Goal: Check status: Check status

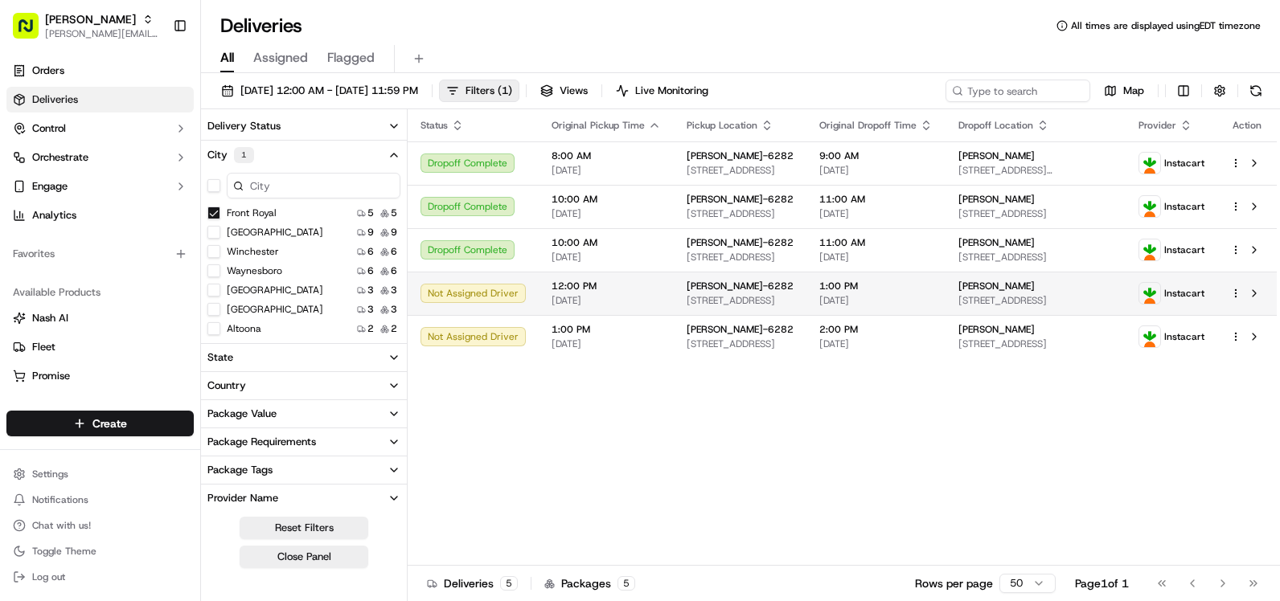
click at [731, 300] on span "[STREET_ADDRESS]" at bounding box center [739, 300] width 107 height 13
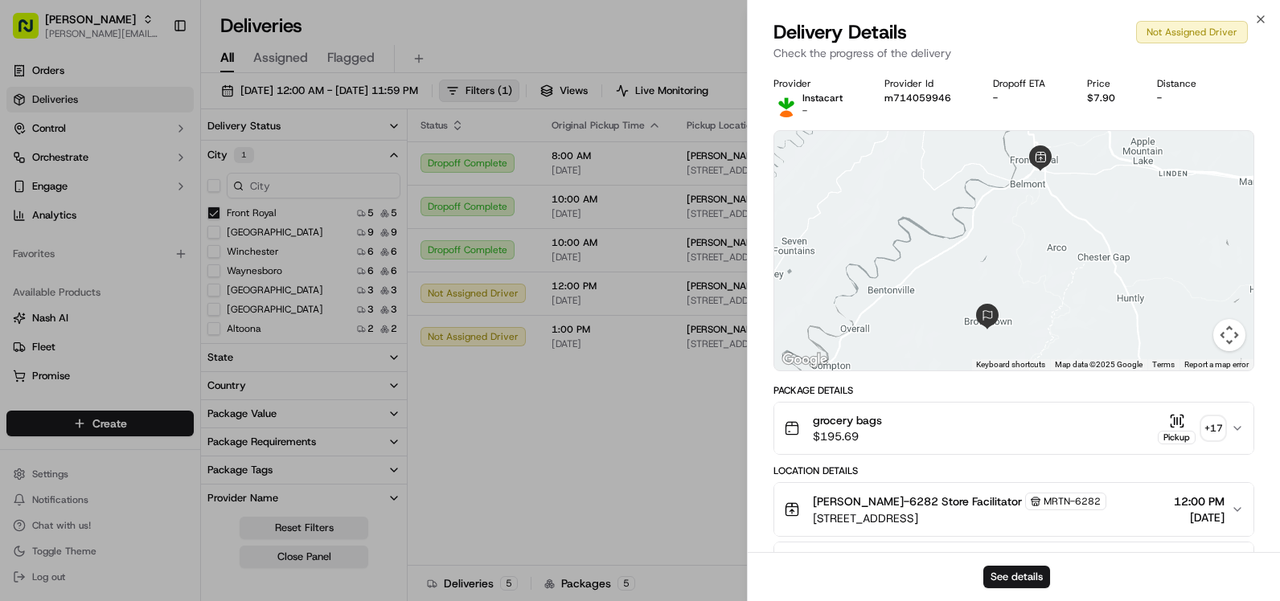
click at [1104, 498] on div "[PERSON_NAME]-6282 Store Facilitator MRTN-6282 [STREET_ADDRESS] 12:00 PM [DATE]" at bounding box center [1007, 510] width 447 height 34
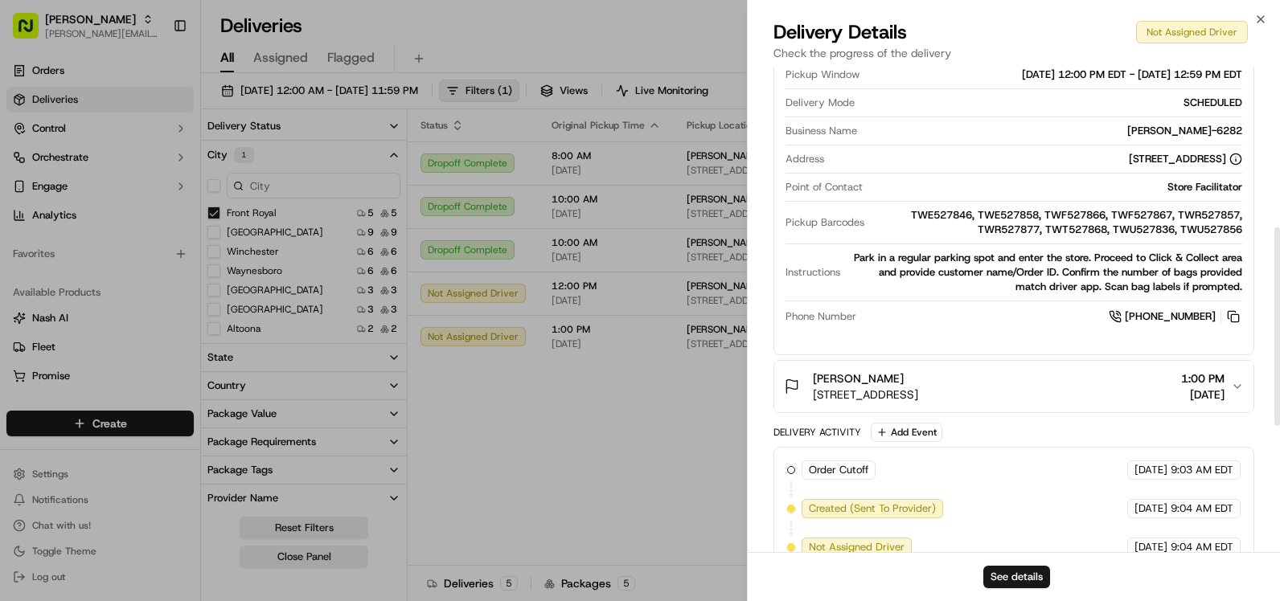
scroll to position [563, 0]
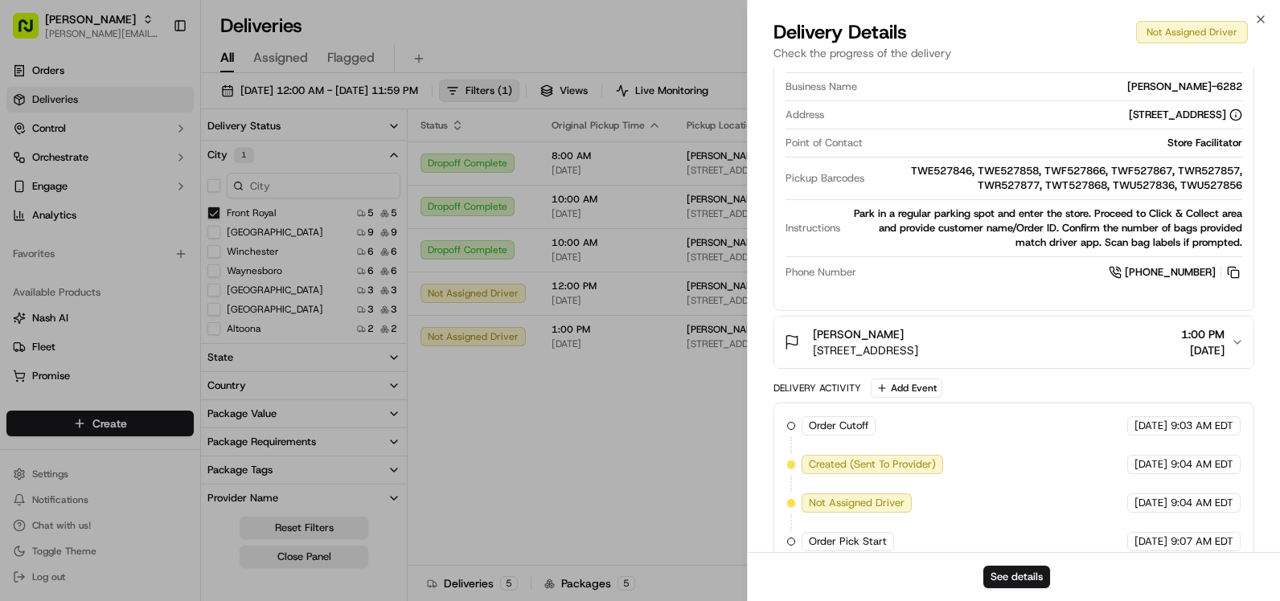
click at [918, 347] on span "[STREET_ADDRESS]" at bounding box center [865, 350] width 105 height 16
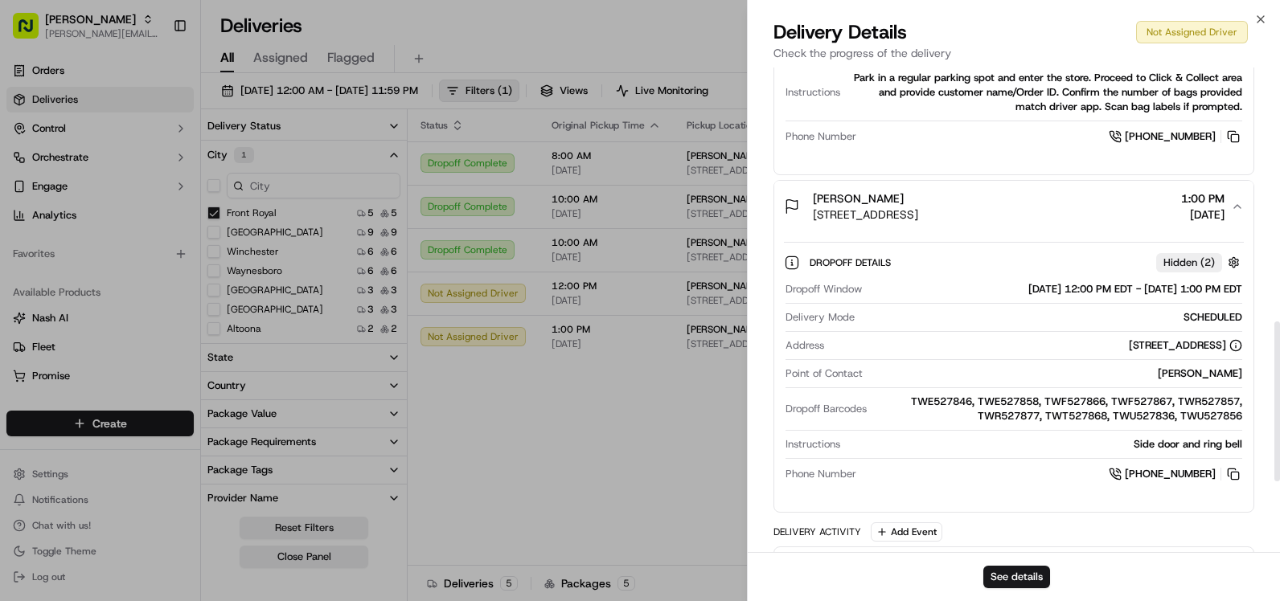
scroll to position [643, 0]
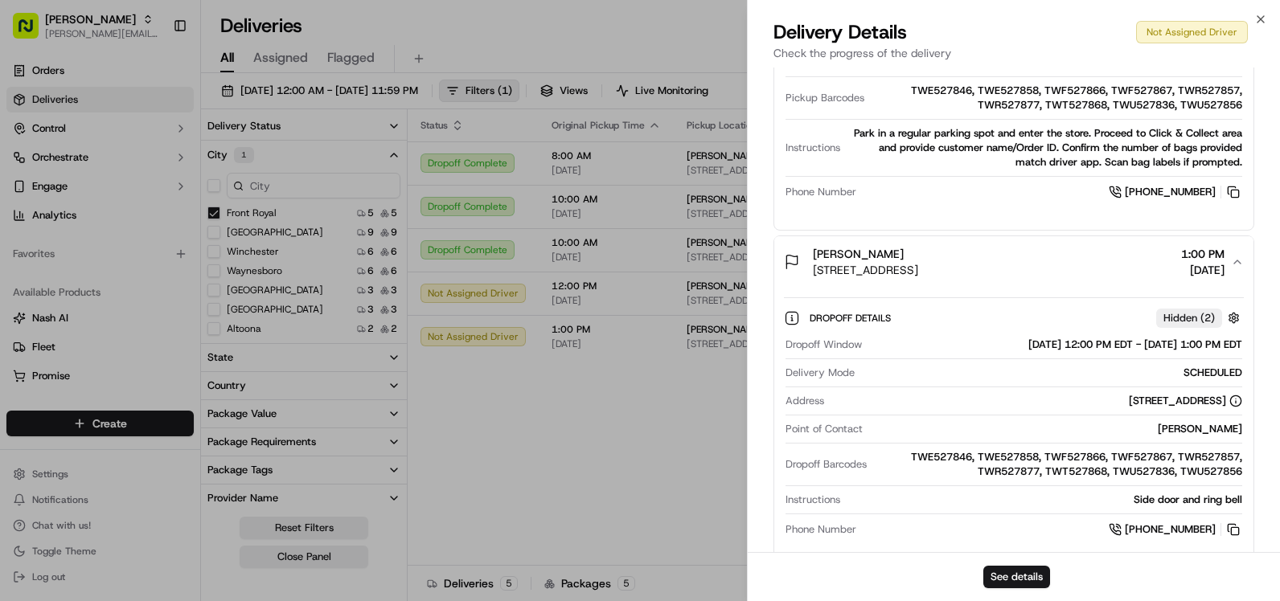
click at [1270, 16] on div "Close Delivery Details Not Assigned Driver Check the progress of the delivery P…" at bounding box center [1013, 300] width 533 height 601
click at [1258, 14] on icon "button" at bounding box center [1260, 19] width 13 height 13
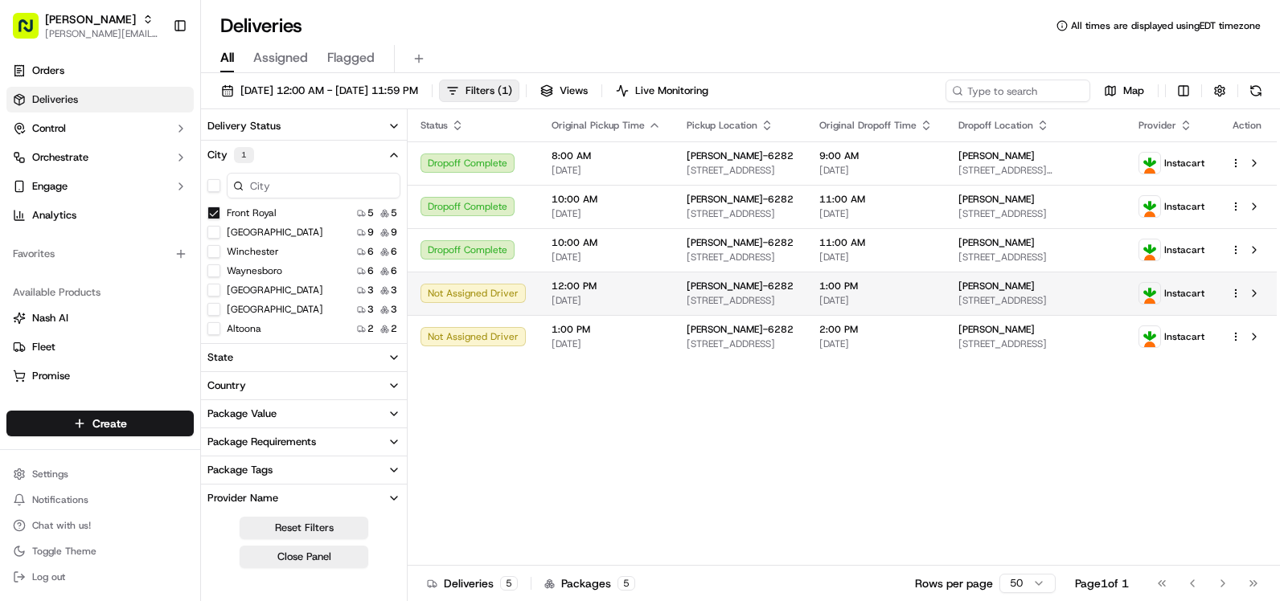
click at [749, 297] on span "[STREET_ADDRESS]" at bounding box center [739, 300] width 107 height 13
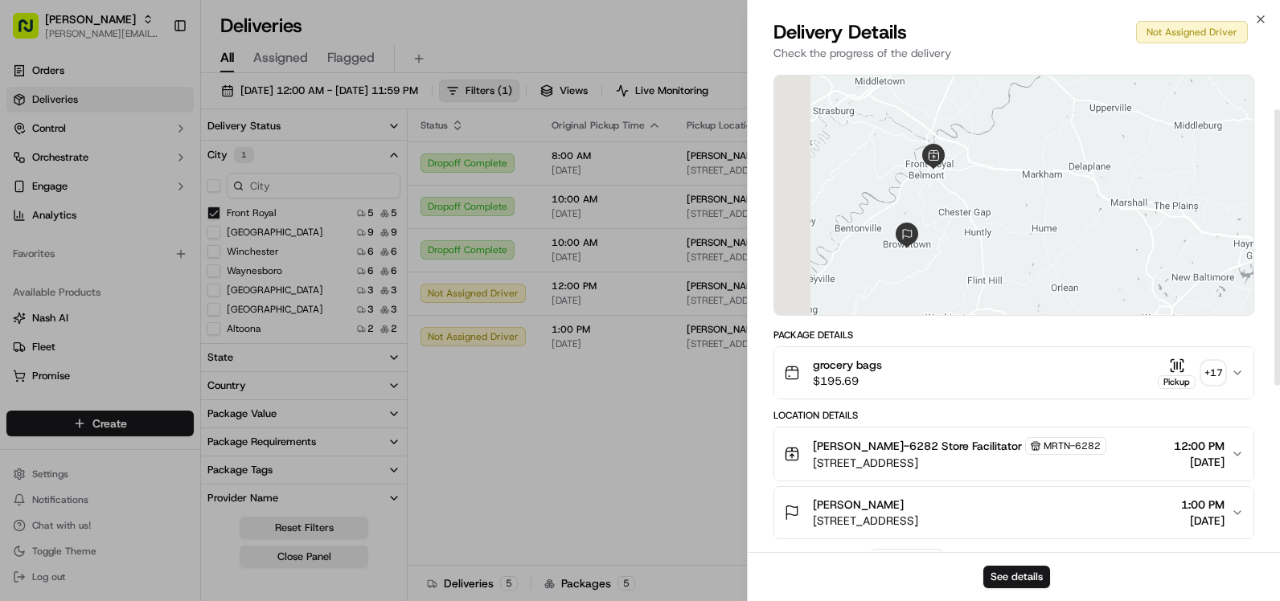
scroll to position [80, 0]
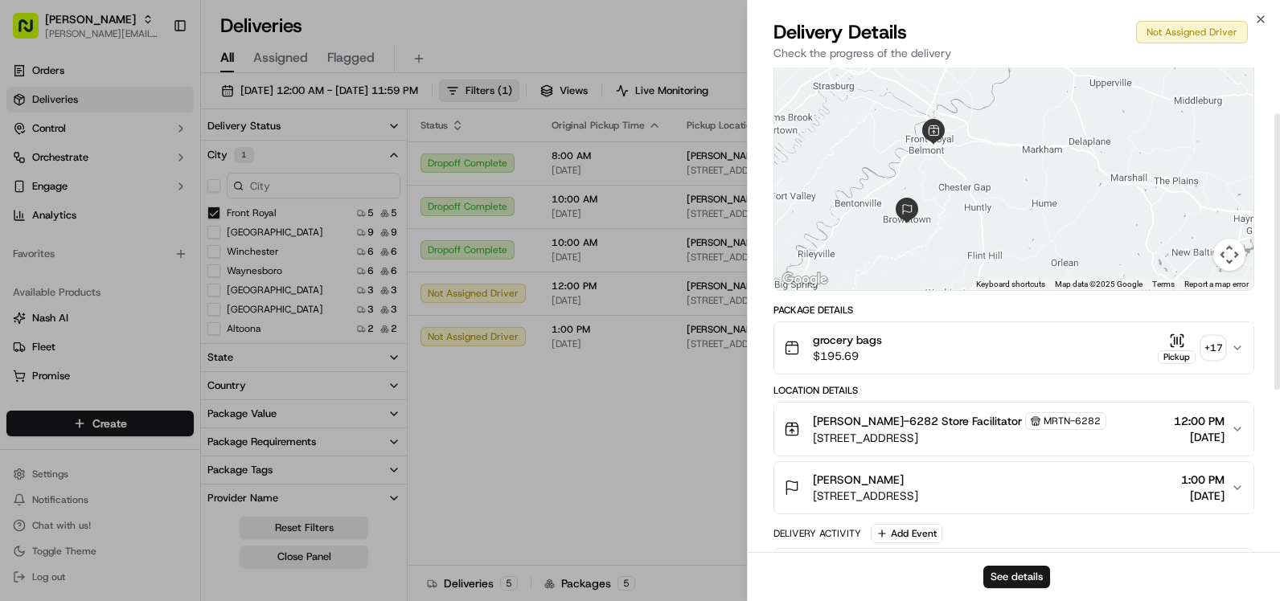
click at [915, 358] on div "grocery bags $195.69 Pickup + 17" at bounding box center [1007, 348] width 447 height 32
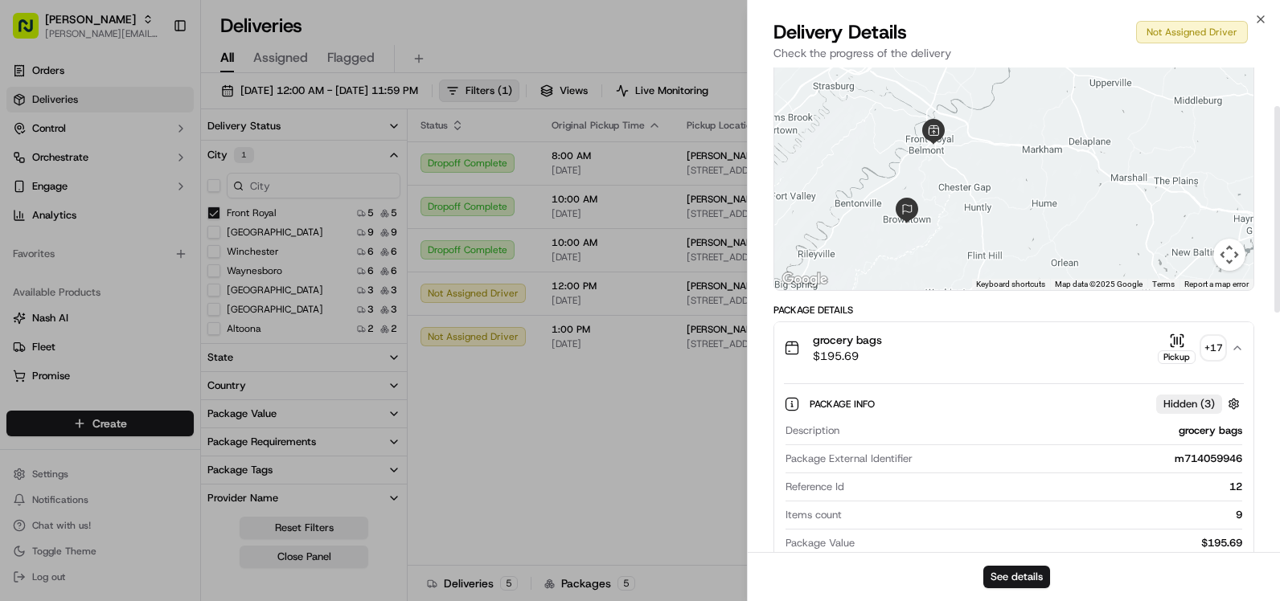
scroll to position [161, 0]
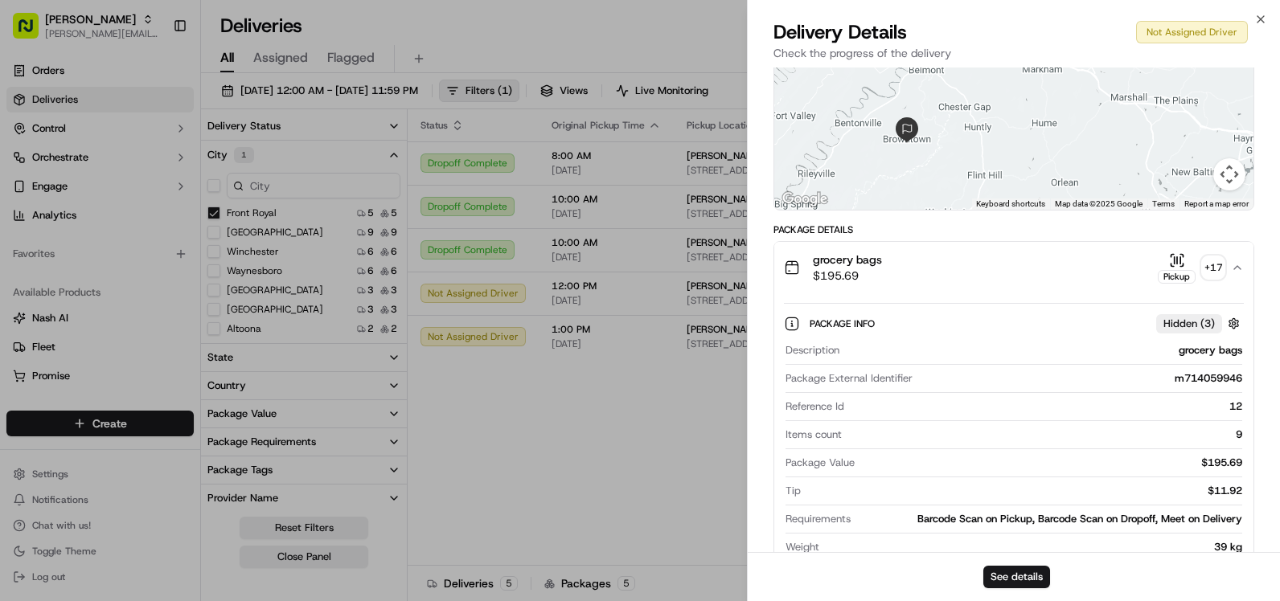
click at [1258, 9] on div "Close Delivery Details Not Assigned Driver Check the progress of the delivery P…" at bounding box center [1013, 300] width 533 height 601
click at [1256, 13] on icon "button" at bounding box center [1260, 19] width 13 height 13
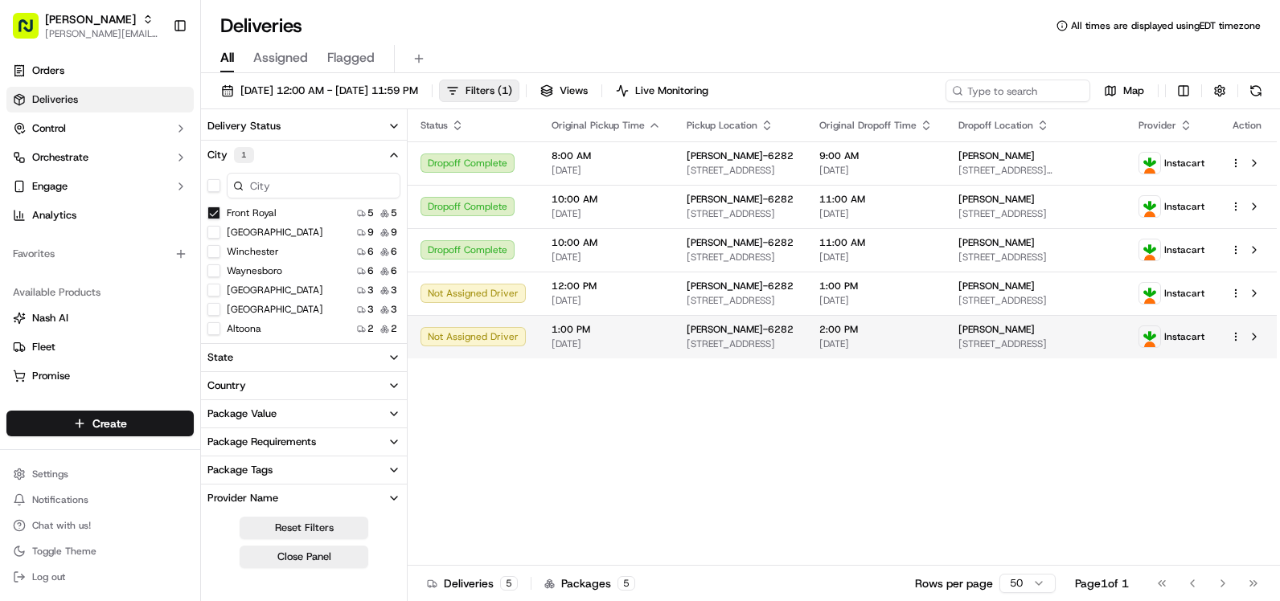
click at [694, 325] on span "[PERSON_NAME]-6282" at bounding box center [739, 329] width 107 height 13
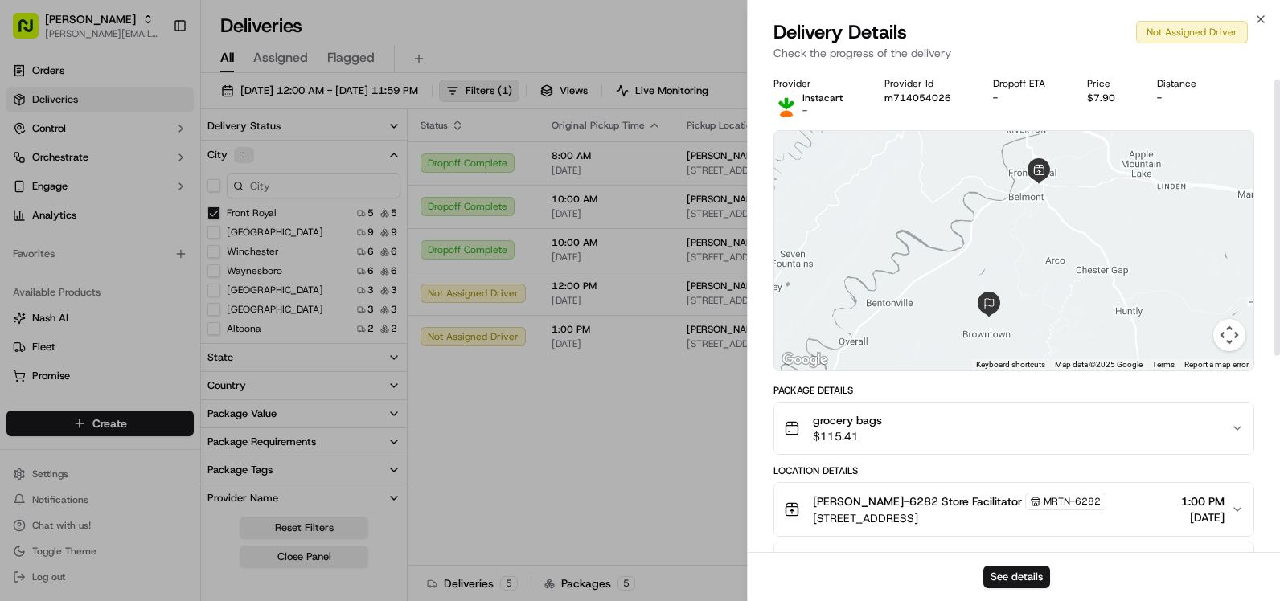
scroll to position [80, 0]
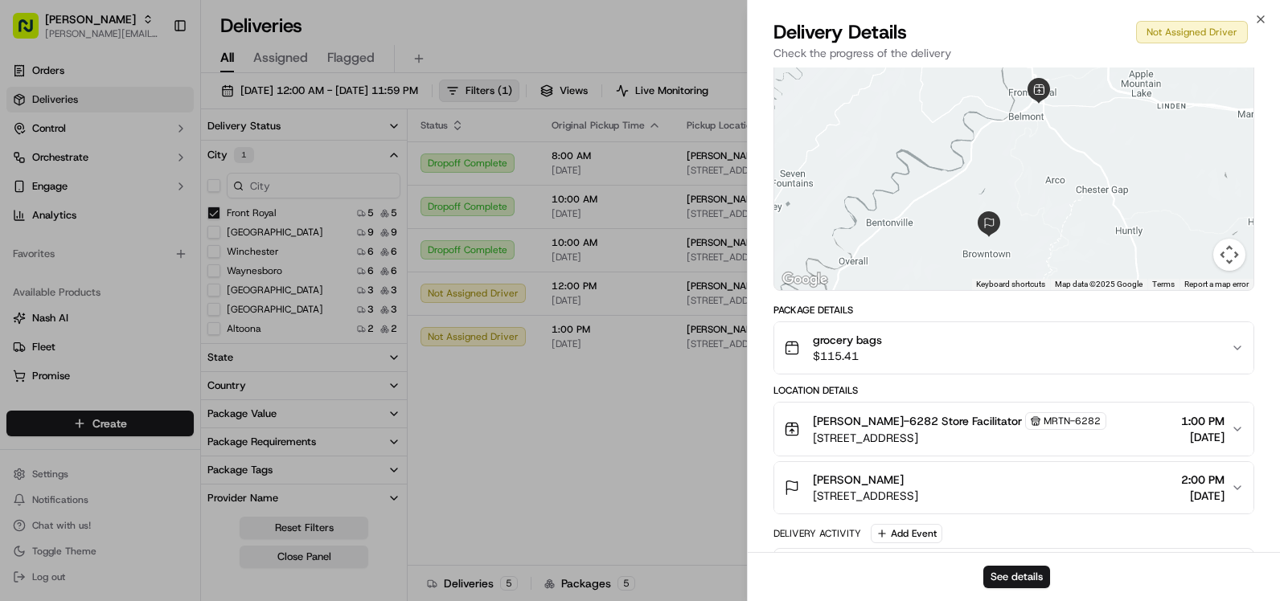
click at [907, 338] on div "grocery bags $115.41" at bounding box center [1007, 348] width 447 height 32
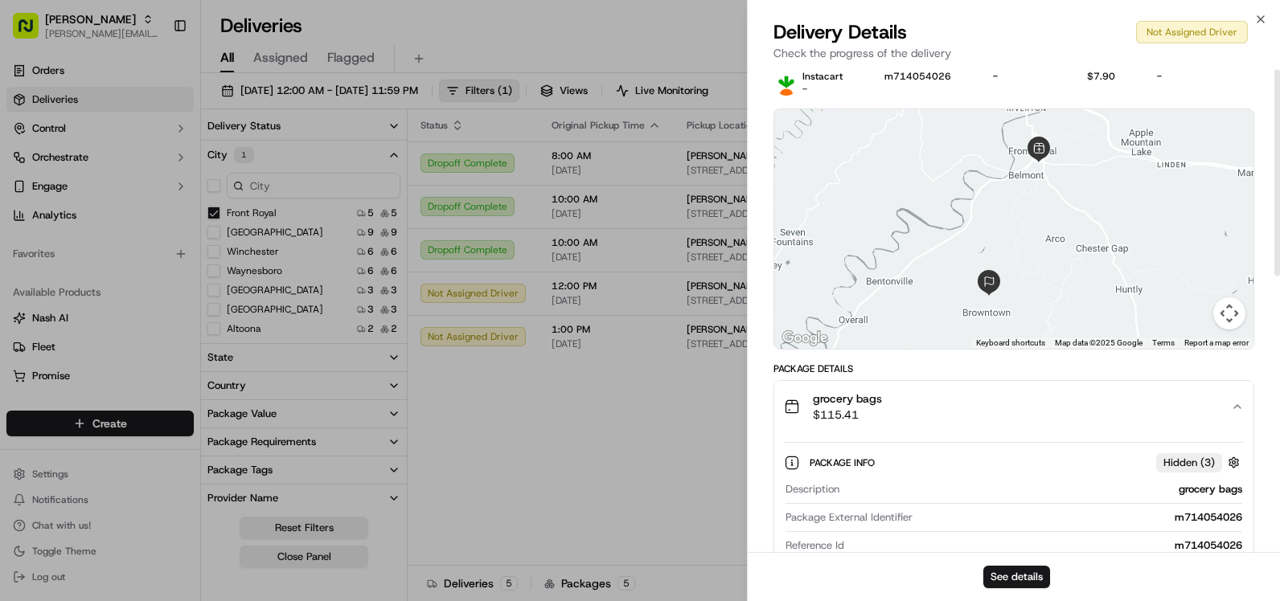
scroll to position [0, 0]
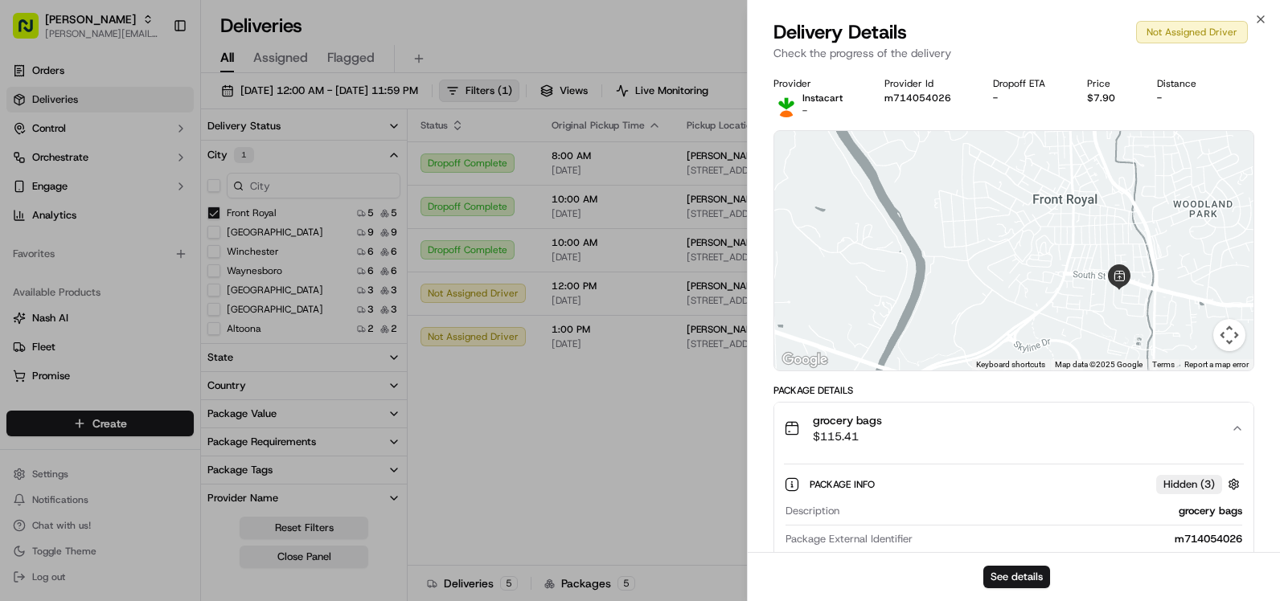
drag, startPoint x: 1026, startPoint y: 185, endPoint x: 1015, endPoint y: 299, distance: 114.7
click at [1015, 299] on div at bounding box center [1013, 251] width 479 height 240
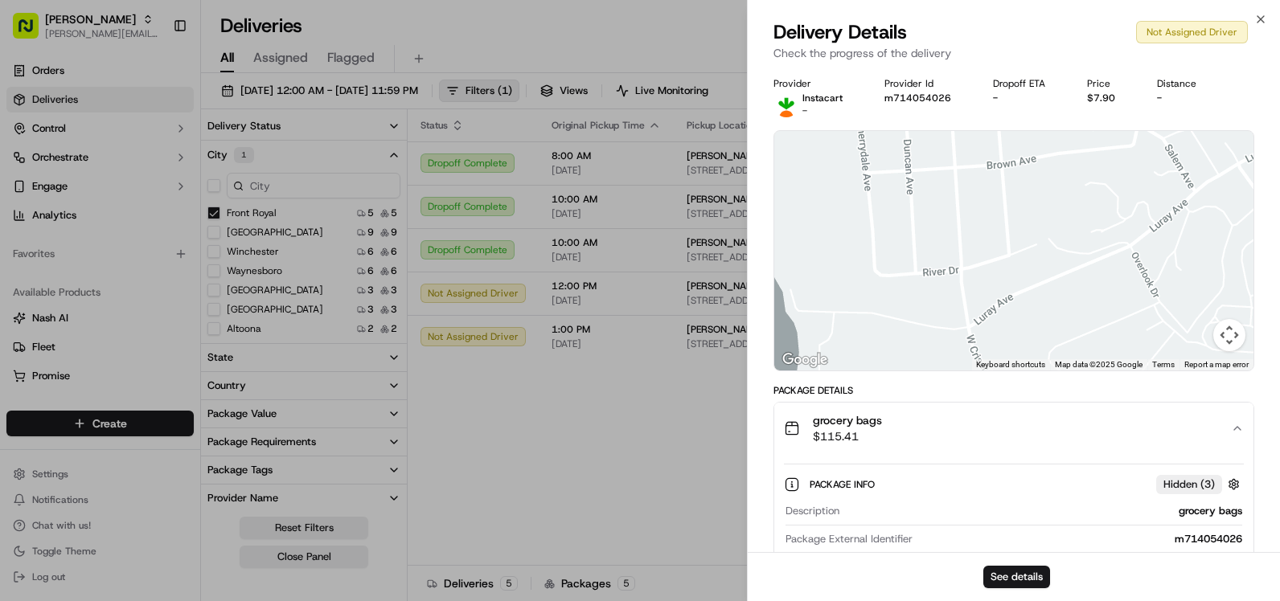
drag, startPoint x: 1024, startPoint y: 285, endPoint x: 1059, endPoint y: 312, distance: 44.7
click at [1059, 313] on div at bounding box center [1013, 251] width 479 height 240
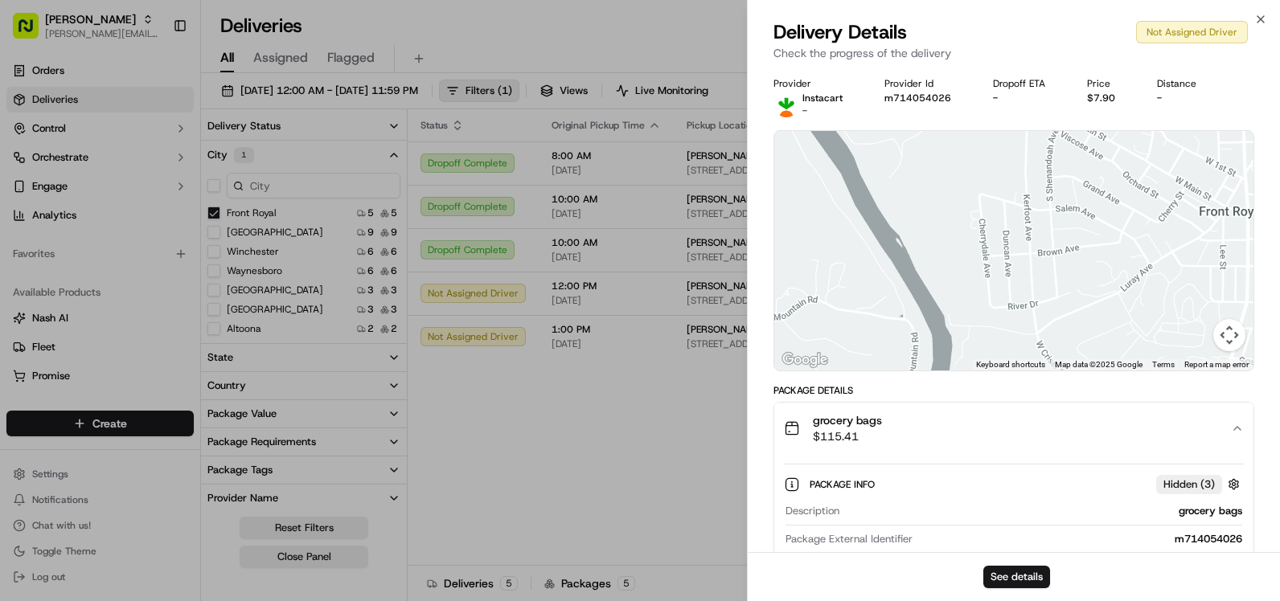
click at [1250, 22] on div "Delivery Details Not Assigned Driver" at bounding box center [1013, 32] width 481 height 26
click at [1252, 18] on div "Close Delivery Details Not Assigned Driver Check the progress of the delivery P…" at bounding box center [1013, 300] width 533 height 601
click at [1256, 18] on icon "button" at bounding box center [1260, 19] width 13 height 13
